Goal: Find contact information: Find contact information

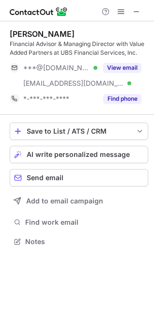
scroll to position [234, 154]
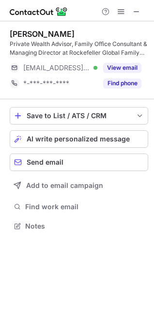
scroll to position [219, 154]
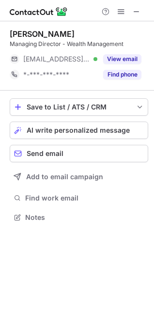
scroll to position [4, 4]
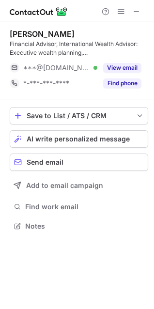
scroll to position [219, 154]
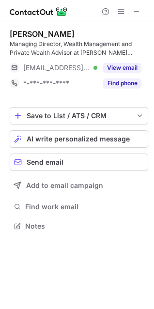
scroll to position [219, 154]
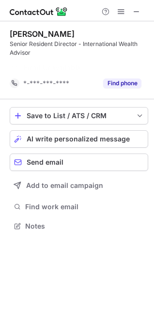
scroll to position [203, 154]
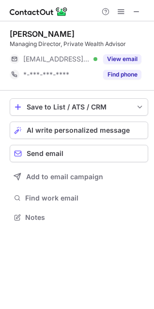
scroll to position [210, 154]
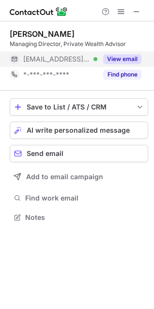
click at [114, 60] on button "View email" at bounding box center [122, 59] width 38 height 10
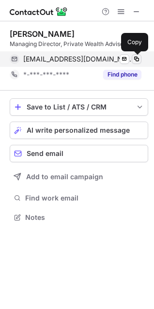
click at [138, 60] on span at bounding box center [137, 59] width 8 height 8
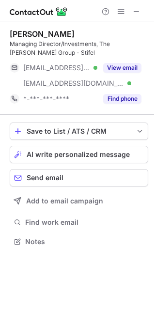
scroll to position [234, 154]
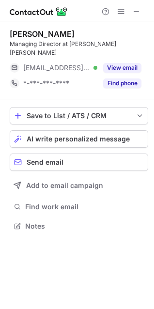
scroll to position [210, 154]
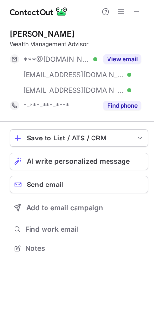
scroll to position [241, 154]
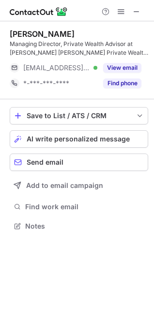
scroll to position [219, 154]
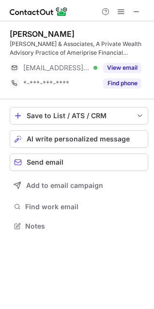
scroll to position [219, 154]
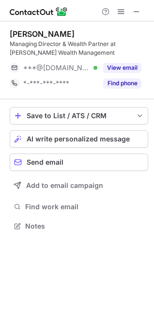
scroll to position [219, 154]
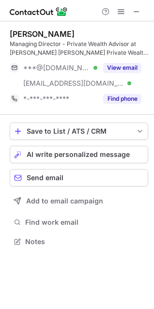
scroll to position [234, 154]
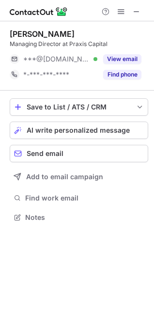
scroll to position [4, 4]
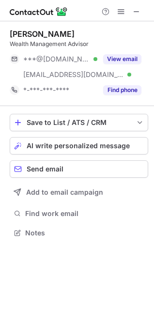
scroll to position [226, 154]
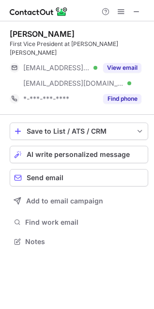
scroll to position [226, 154]
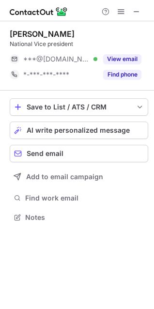
scroll to position [4, 4]
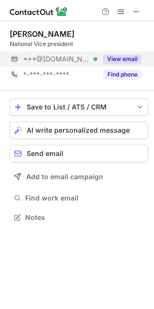
click at [127, 59] on button "View email" at bounding box center [122, 59] width 38 height 10
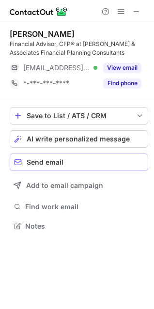
scroll to position [219, 154]
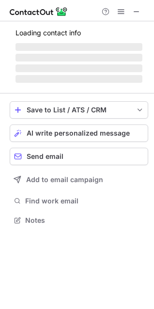
scroll to position [234, 154]
